Goal: Information Seeking & Learning: Learn about a topic

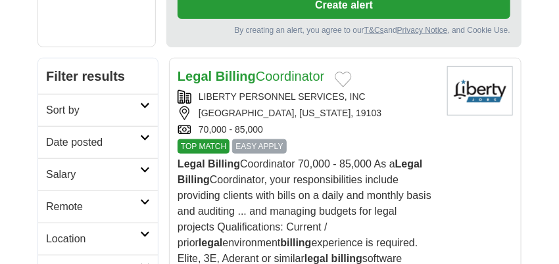
scroll to position [263, 0]
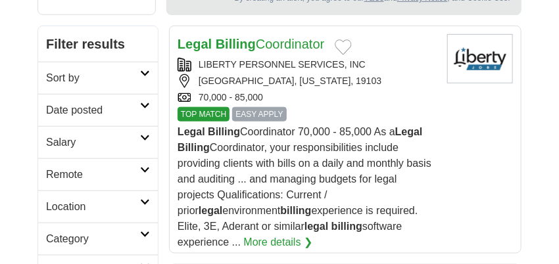
click at [89, 167] on h2 "Remote" at bounding box center [93, 175] width 94 height 16
click at [87, 201] on link "Remote jobs" at bounding box center [75, 206] width 59 height 11
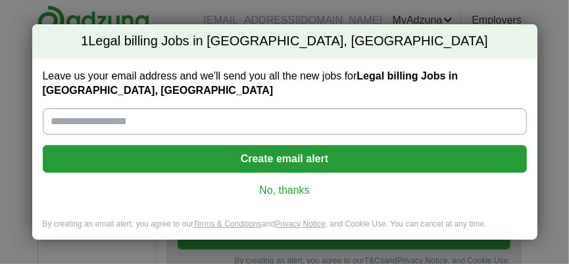
click at [306, 192] on link "No, thanks" at bounding box center [284, 190] width 463 height 14
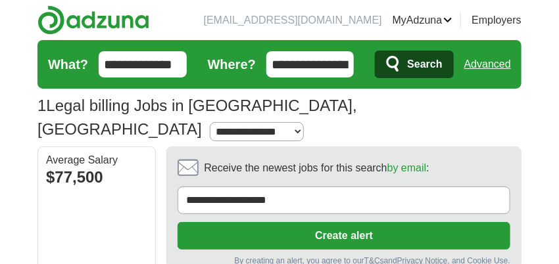
scroll to position [197, 0]
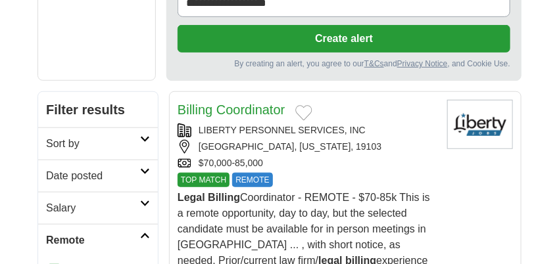
click at [297, 105] on button "Add to favorite jobs" at bounding box center [303, 113] width 17 height 16
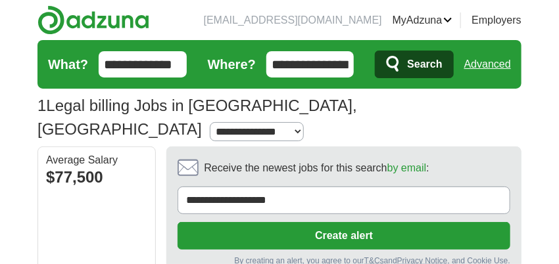
scroll to position [0, 18]
drag, startPoint x: 272, startPoint y: 61, endPoint x: 374, endPoint y: 55, distance: 102.8
click at [377, 55] on form "**********" at bounding box center [279, 64] width 484 height 49
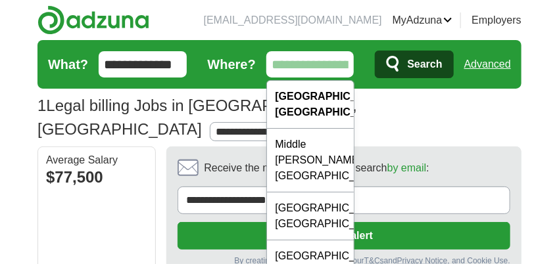
scroll to position [0, 0]
click at [375, 51] on button "Search" at bounding box center [414, 65] width 78 height 28
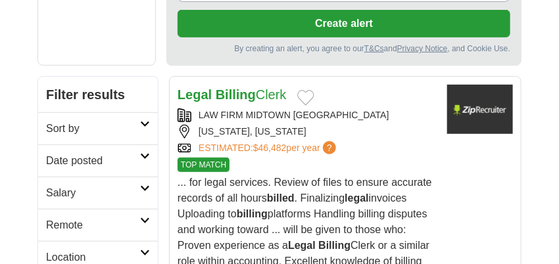
scroll to position [197, 0]
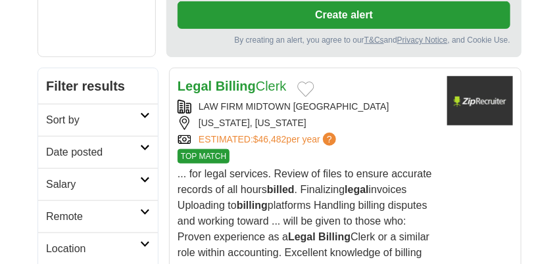
click at [99, 218] on h2 "Remote" at bounding box center [93, 217] width 94 height 16
click at [103, 246] on link "Remote jobs" at bounding box center [75, 248] width 59 height 11
